Goal: Task Accomplishment & Management: Use online tool/utility

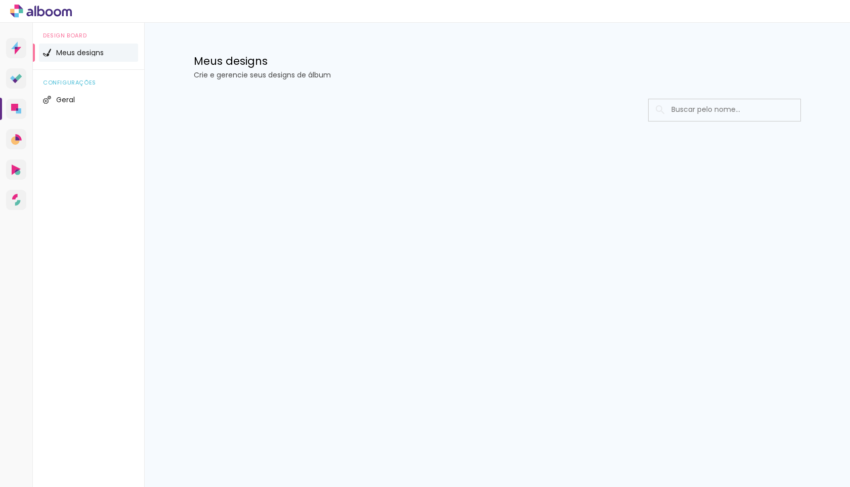
click at [389, 106] on div at bounding box center [497, 110] width 607 height 23
click at [455, 61] on h1 "Meus designs" at bounding box center [497, 61] width 607 height 11
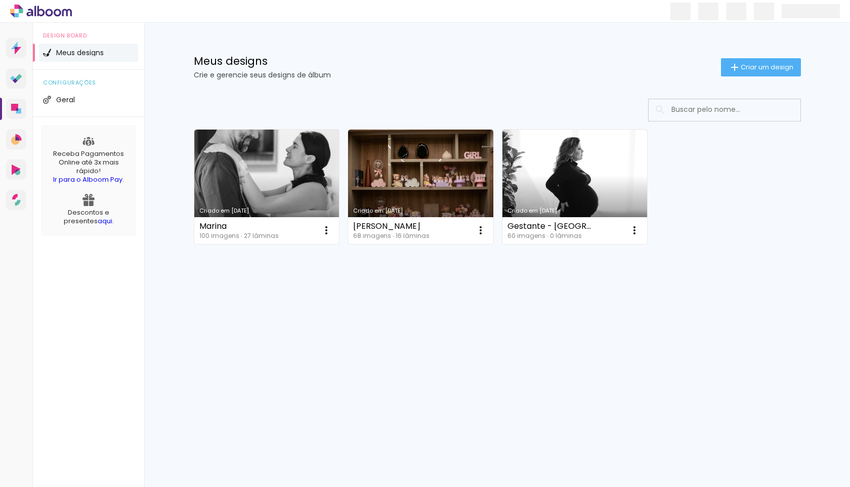
click at [260, 315] on div "Criado em [DATE] Marina 100 imagens ∙ 27 lâminas Abrir Fazer uma cópia Excluir …" at bounding box center [498, 214] width 658 height 250
click at [773, 64] on span "Criar um design" at bounding box center [767, 67] width 53 height 7
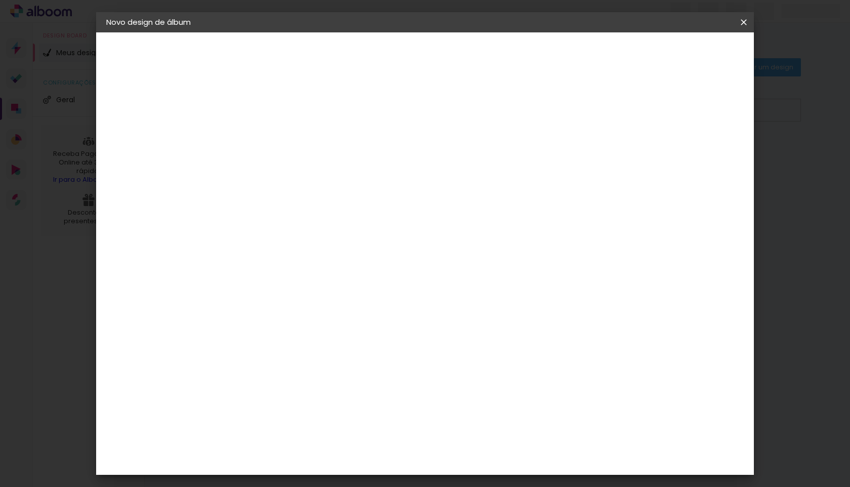
click at [272, 133] on input at bounding box center [272, 136] width 0 height 16
type input "[PERSON_NAME]"
type paper-input "[PERSON_NAME]"
click at [0, 0] on slot "Avançar" at bounding box center [0, 0] width 0 height 0
